Goal: Information Seeking & Learning: Learn about a topic

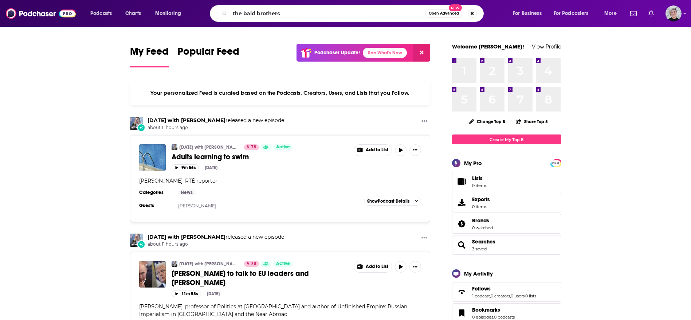
type input "the bald brothers"
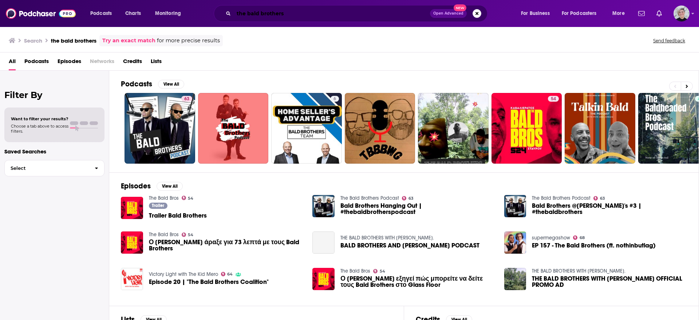
click at [272, 14] on input "the bald brothers" at bounding box center [332, 14] width 196 height 12
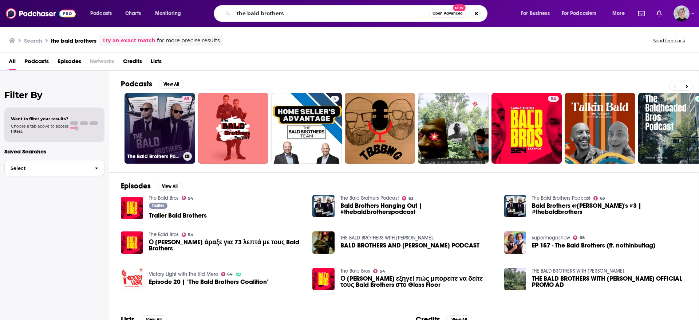
click at [164, 131] on link "63 The Bald Brothers Podcast" at bounding box center [160, 128] width 71 height 71
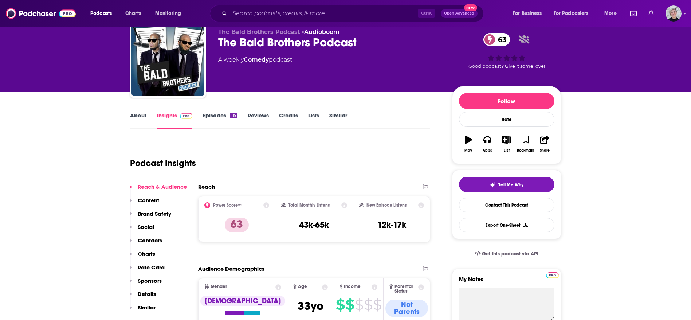
scroll to position [4, 0]
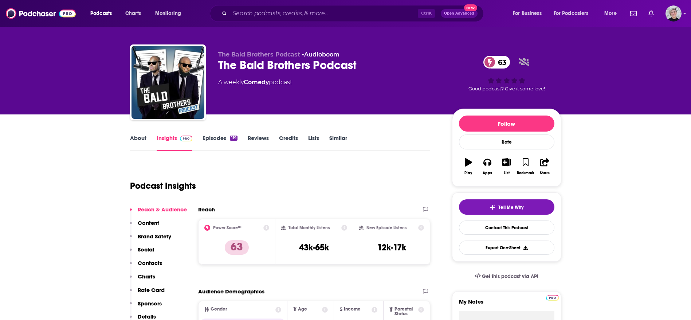
click at [144, 141] on link "About" at bounding box center [138, 142] width 16 height 17
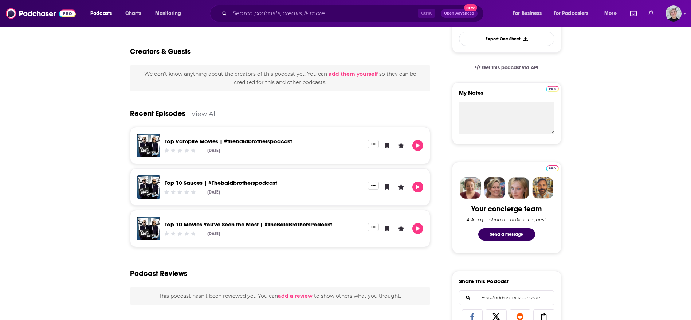
scroll to position [202, 0]
